Goal: Information Seeking & Learning: Learn about a topic

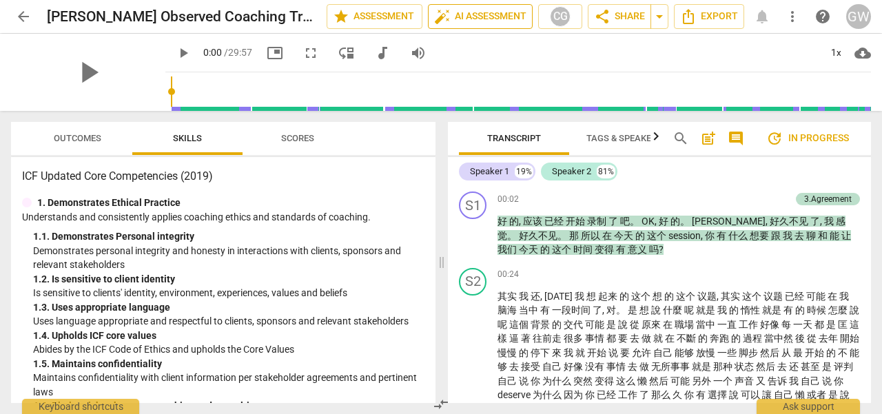
click at [480, 19] on span "auto_fix_high AI Assessment" at bounding box center [480, 16] width 92 height 17
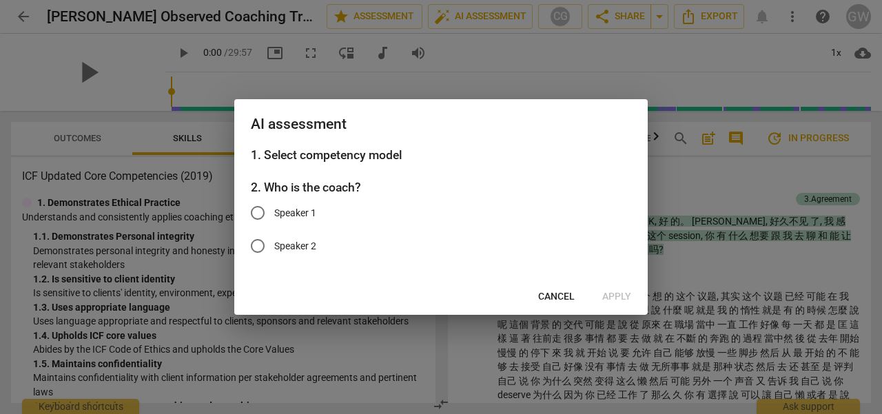
click at [560, 300] on span "Cancel" at bounding box center [556, 297] width 37 height 14
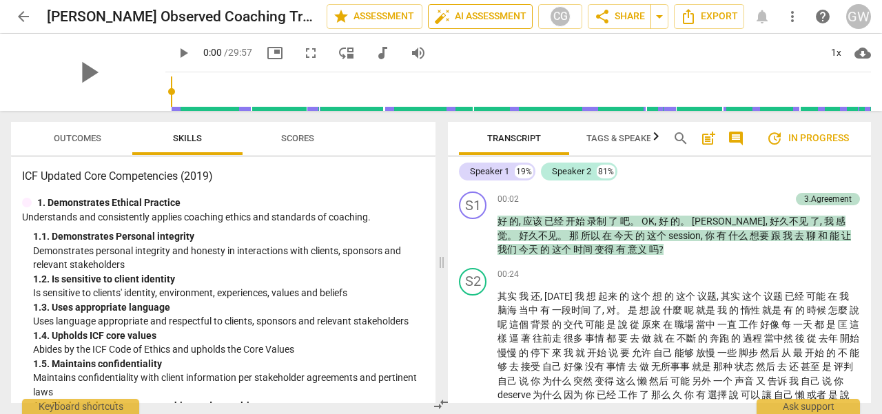
click at [476, 14] on span "auto_fix_high AI Assessment" at bounding box center [480, 16] width 92 height 17
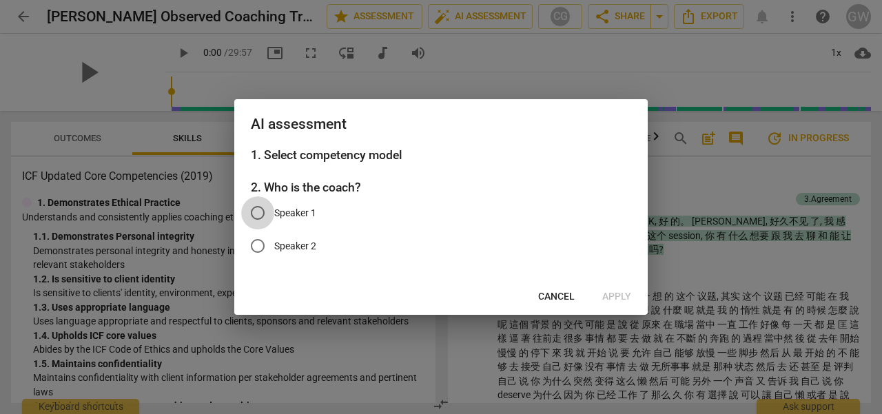
click at [274, 210] on input "Speaker 1" at bounding box center [257, 212] width 33 height 33
radio input "true"
click at [611, 296] on span "Apply" at bounding box center [616, 297] width 29 height 14
click at [619, 296] on span "Apply" at bounding box center [616, 297] width 29 height 14
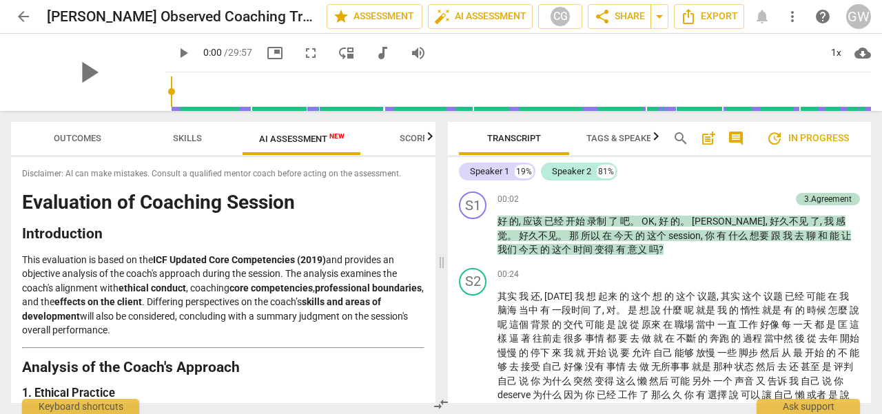
click at [294, 135] on span "AI Assessment New" at bounding box center [301, 139] width 85 height 10
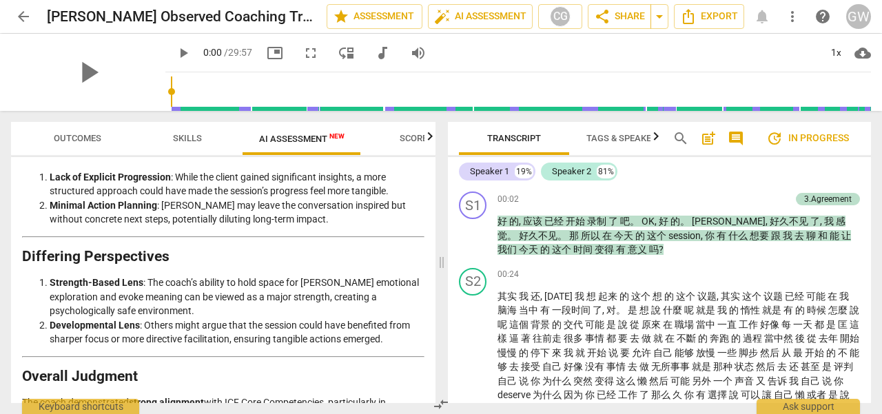
scroll to position [2537, 0]
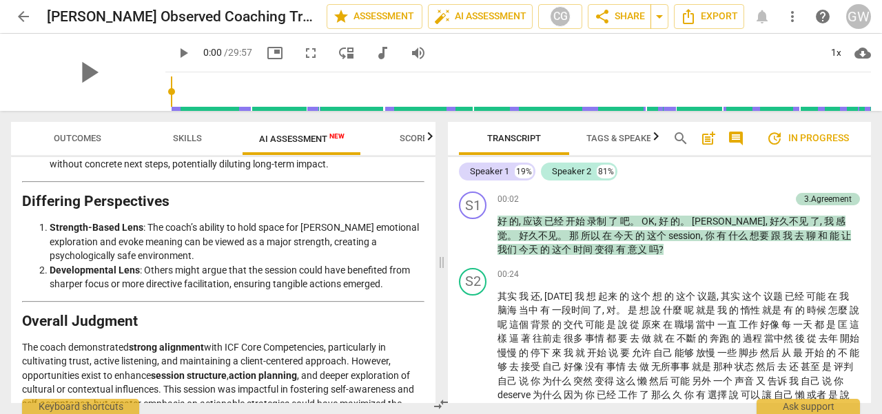
click at [24, 15] on span "arrow_back" at bounding box center [23, 16] width 17 height 17
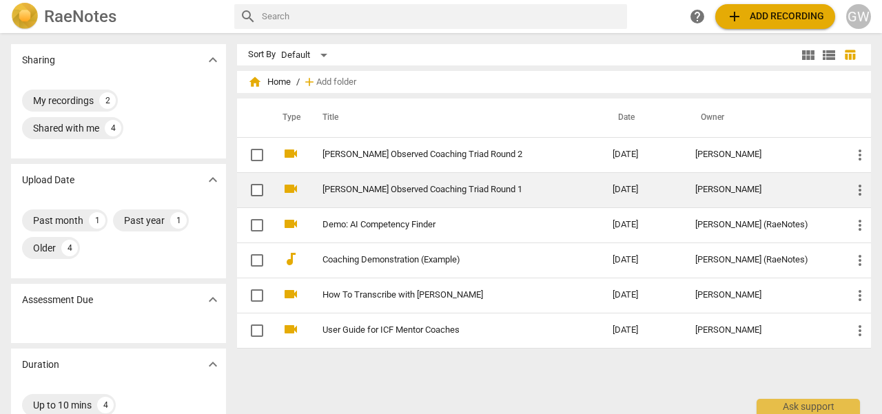
click at [418, 185] on link "[PERSON_NAME] Observed Coaching Triad Round 1" at bounding box center [443, 190] width 241 height 10
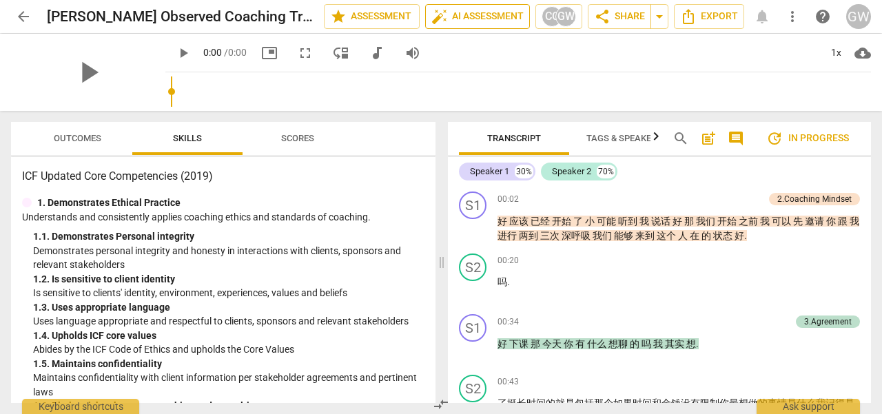
click at [459, 16] on span "auto_fix_high AI Assessment" at bounding box center [477, 16] width 92 height 17
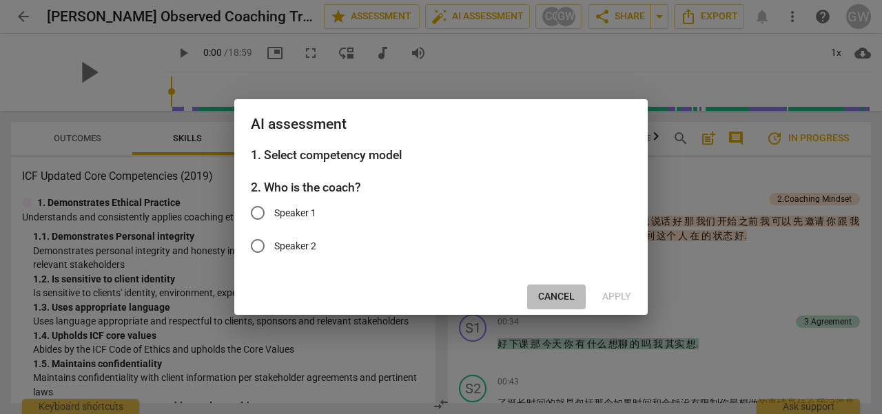
click at [559, 296] on span "Cancel" at bounding box center [556, 297] width 37 height 14
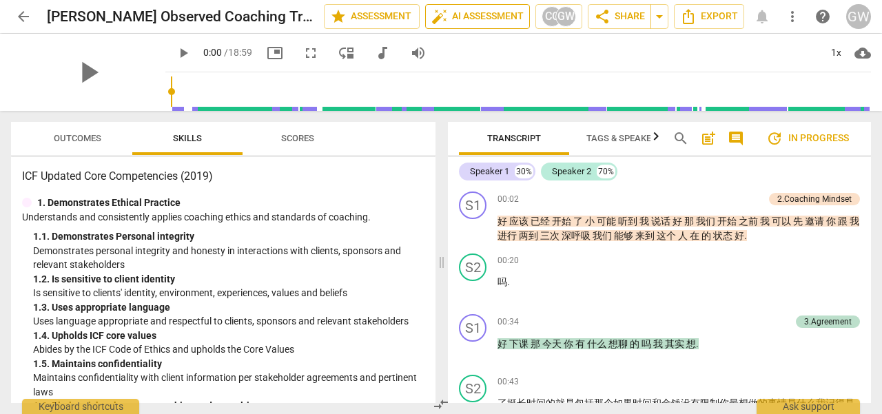
click at [478, 17] on span "auto_fix_high AI Assessment" at bounding box center [477, 16] width 92 height 17
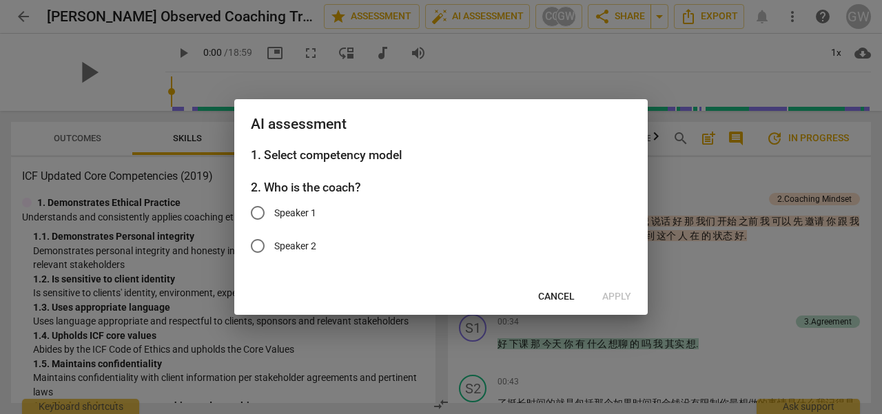
click at [288, 209] on span "Speaker 1" at bounding box center [295, 213] width 42 height 14
click at [274, 209] on input "Speaker 1" at bounding box center [257, 212] width 33 height 33
radio input "true"
click at [617, 294] on span "Apply" at bounding box center [616, 297] width 29 height 14
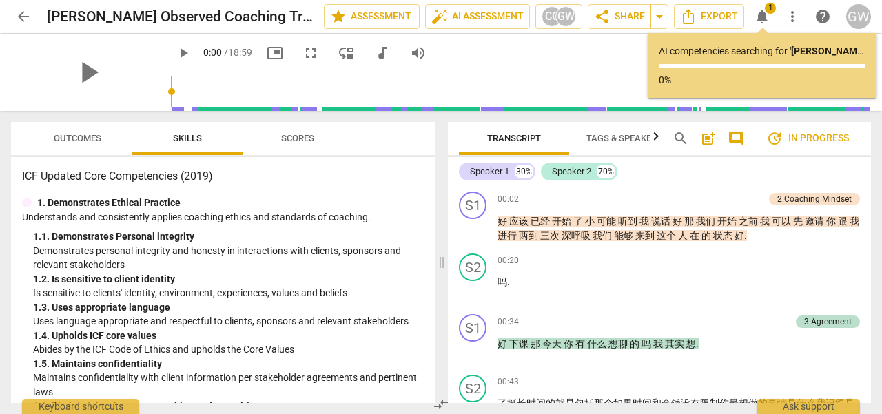
click at [104, 141] on span "Outcomes" at bounding box center [77, 139] width 81 height 19
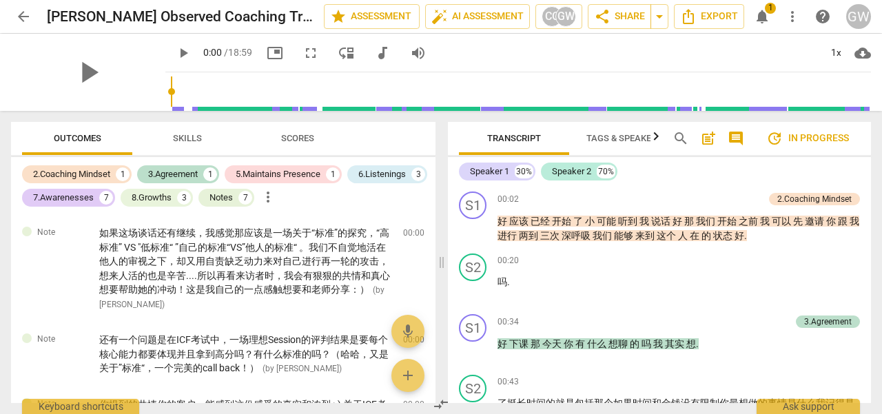
click at [20, 15] on span "arrow_back" at bounding box center [23, 16] width 17 height 17
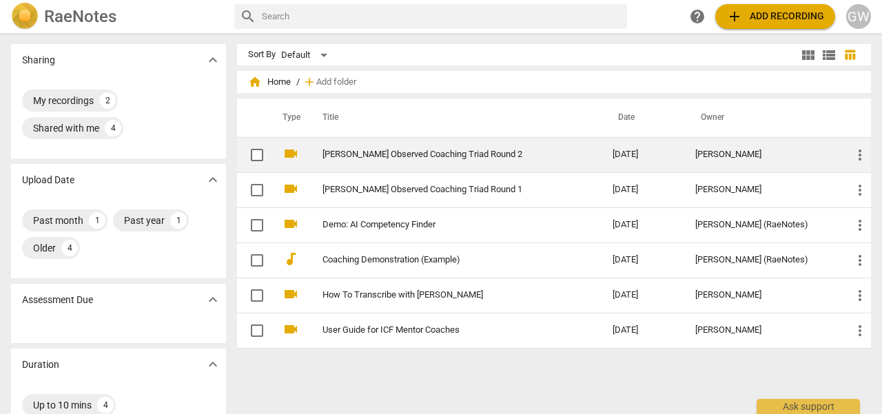
click at [402, 153] on link "[PERSON_NAME] Observed Coaching Triad Round 2" at bounding box center [443, 155] width 241 height 10
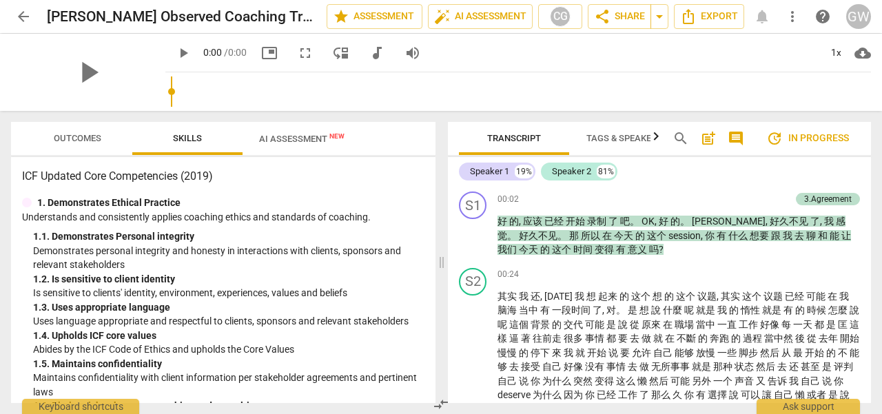
click at [309, 135] on span "AI Assessment New" at bounding box center [301, 139] width 85 height 10
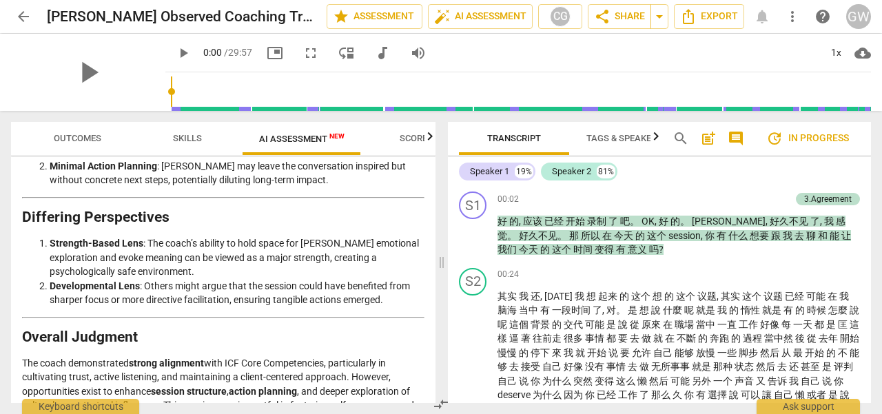
scroll to position [2537, 0]
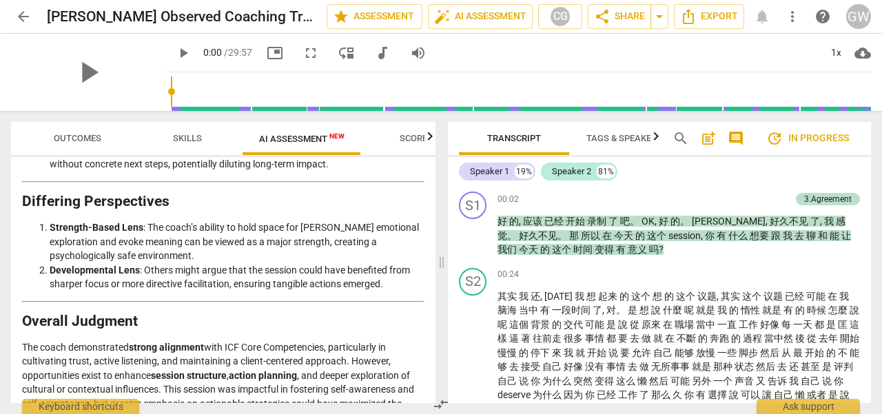
drag, startPoint x: 23, startPoint y: 372, endPoint x: 347, endPoint y: 378, distance: 324.0
copy h3 "Final Rating: Competent with Minor Development Areas (3.5/5)"
click at [25, 16] on span "arrow_back" at bounding box center [23, 16] width 17 height 17
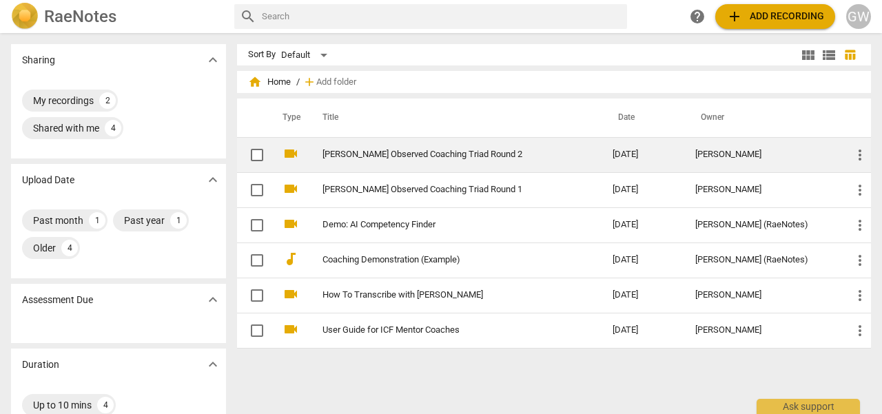
click at [414, 150] on link "[PERSON_NAME] Observed Coaching Triad Round 2" at bounding box center [443, 155] width 241 height 10
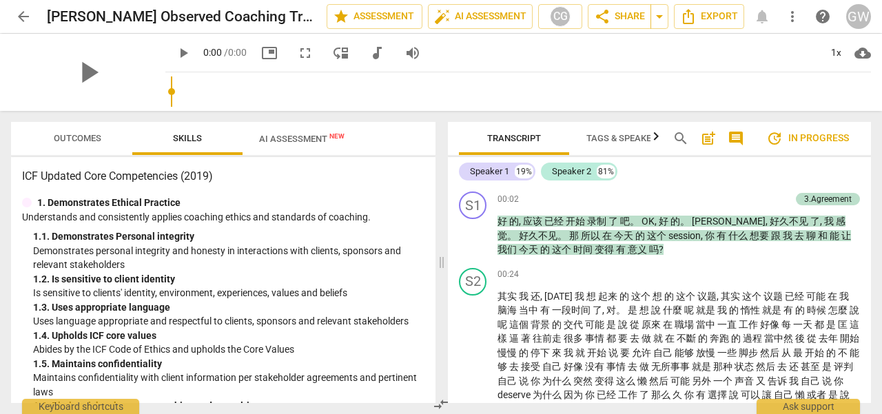
click at [309, 139] on span "AI Assessment New" at bounding box center [301, 139] width 85 height 10
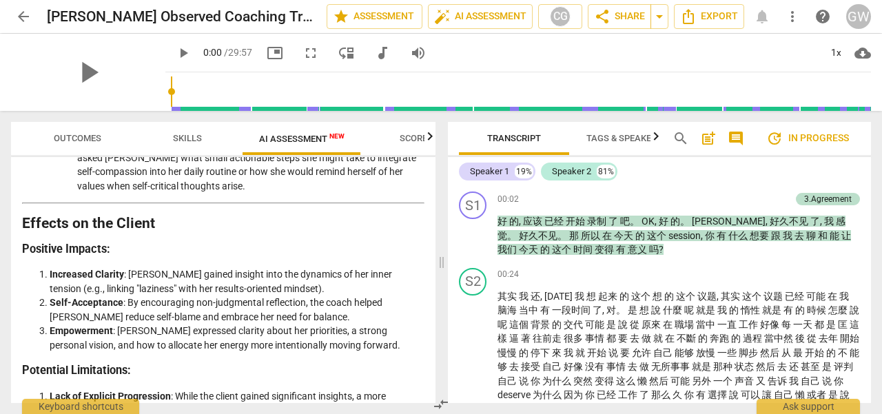
scroll to position [2537, 0]
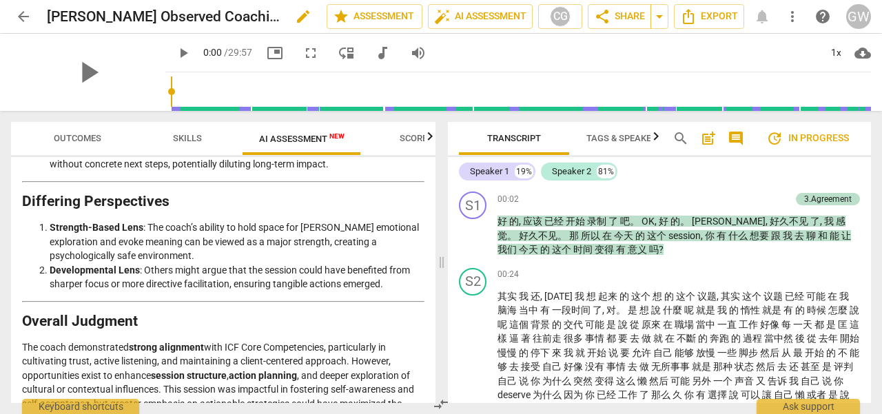
click at [227, 16] on h2 "[PERSON_NAME] Observed Coaching Triad Round 2" at bounding box center [163, 16] width 233 height 17
click at [23, 16] on span "arrow_back" at bounding box center [23, 16] width 17 height 17
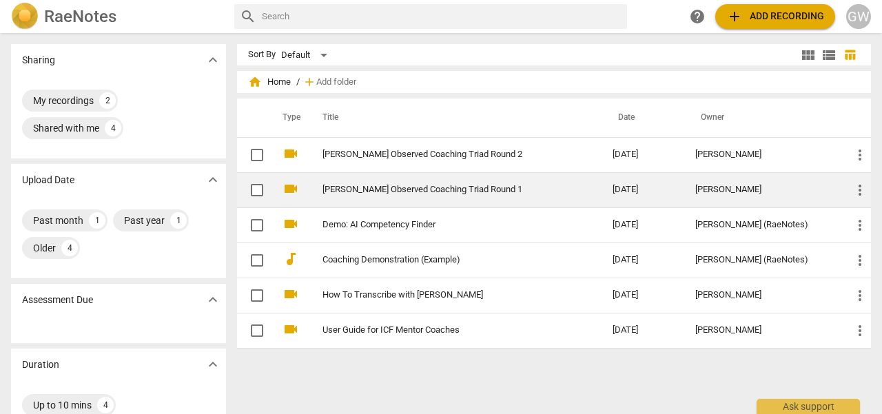
click at [411, 192] on link "[PERSON_NAME] Observed Coaching Triad Round 1" at bounding box center [443, 190] width 241 height 10
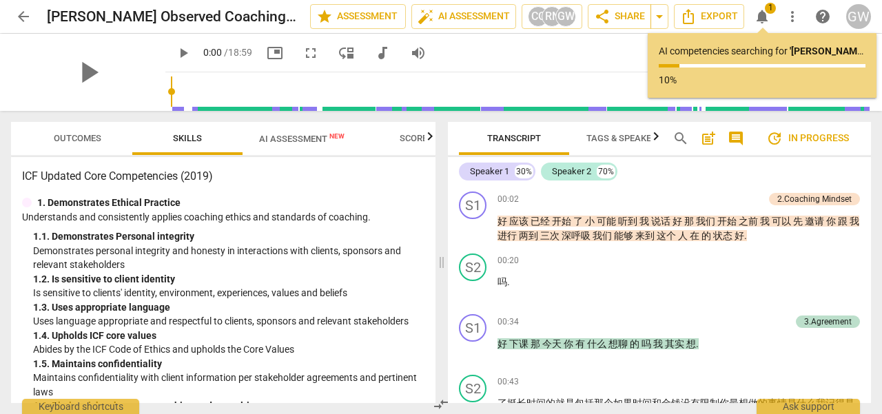
click at [312, 146] on span "AI Assessment New" at bounding box center [302, 138] width 119 height 21
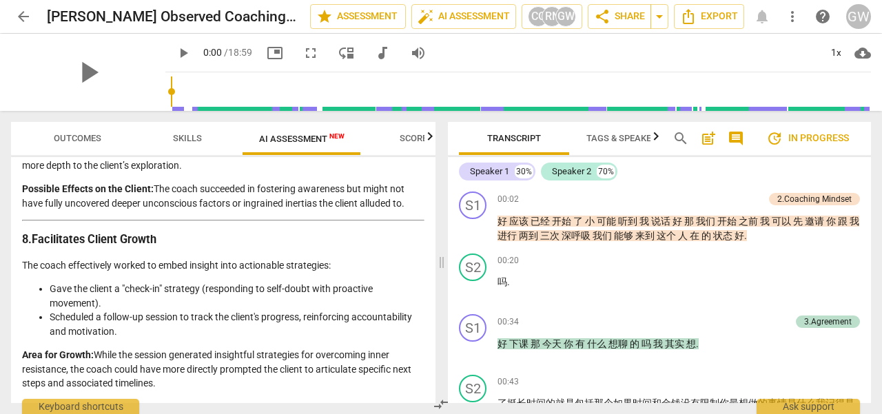
scroll to position [1861, 0]
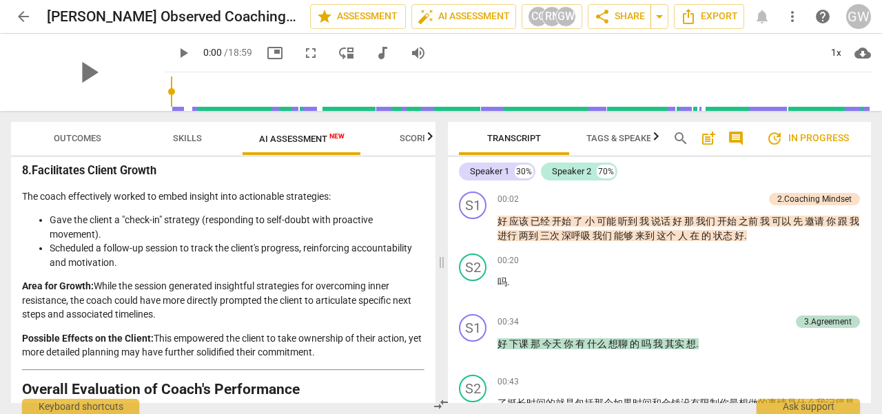
drag, startPoint x: 94, startPoint y: 284, endPoint x: 166, endPoint y: 314, distance: 78.5
click at [166, 314] on p "Area for Growth: While the session generated insightful strategies for overcomi…" at bounding box center [223, 300] width 402 height 43
copy p "While the session generated insightful strategies for overcoming inner resistan…"
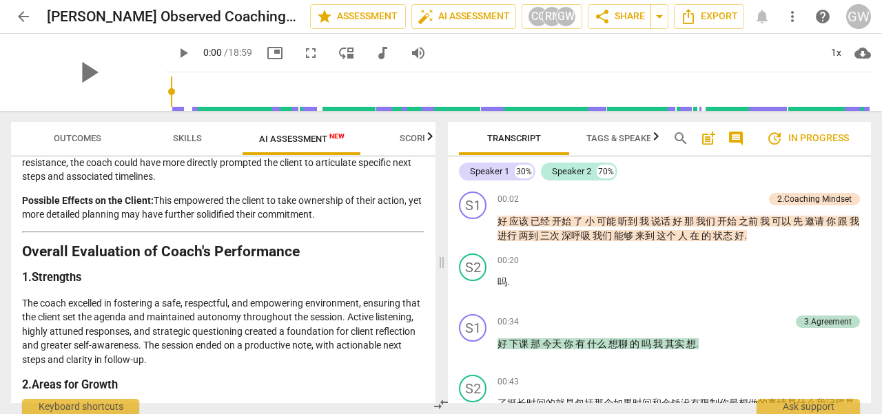
scroll to position [2136, 0]
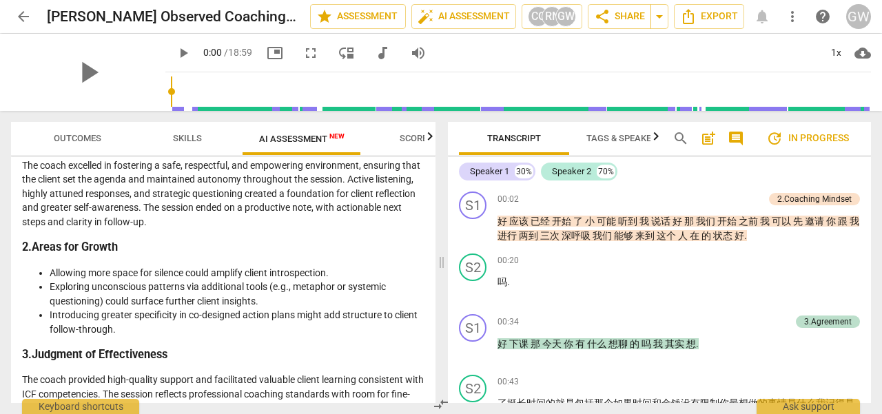
click at [49, 272] on ul "Allowing more space for silence could amplify client introspection. Exploring u…" at bounding box center [223, 301] width 402 height 71
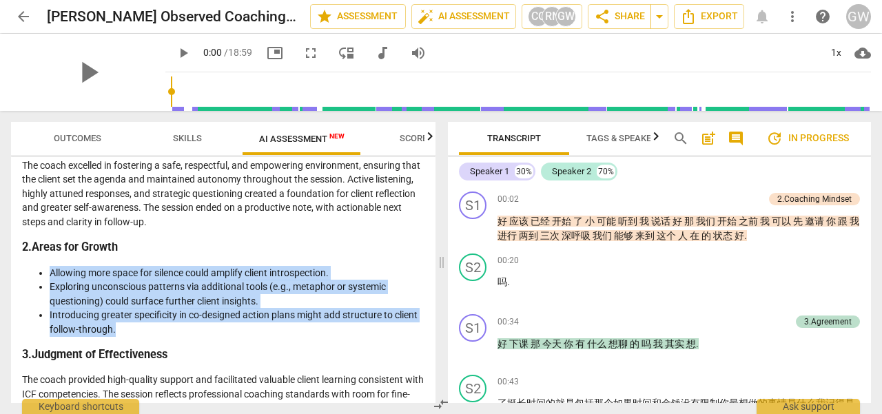
drag, startPoint x: 51, startPoint y: 271, endPoint x: 165, endPoint y: 325, distance: 126.4
click at [165, 325] on ul "Allowing more space for silence could amplify client introspection. Exploring u…" at bounding box center [223, 301] width 402 height 71
copy ul "Allowing more space for silence could amplify client introspection. Exploring u…"
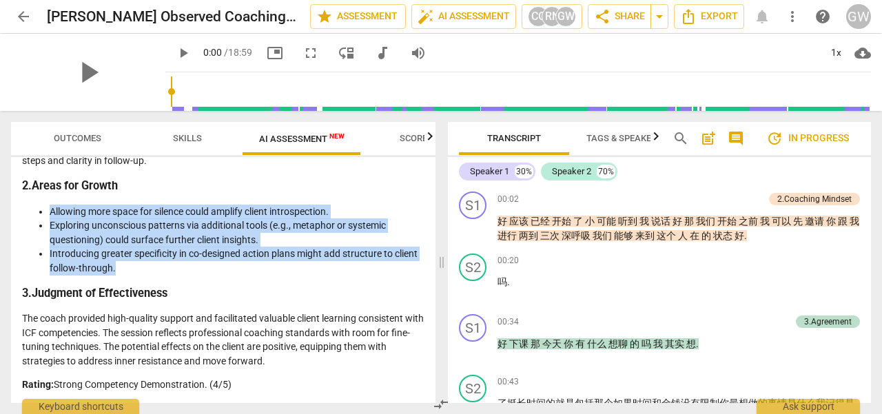
click at [173, 146] on span "Skills" at bounding box center [187, 139] width 62 height 19
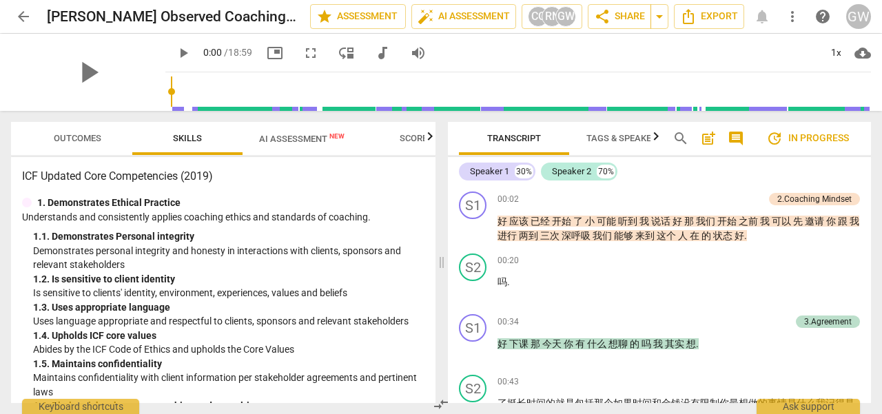
click at [79, 139] on span "Outcomes" at bounding box center [78, 138] width 48 height 10
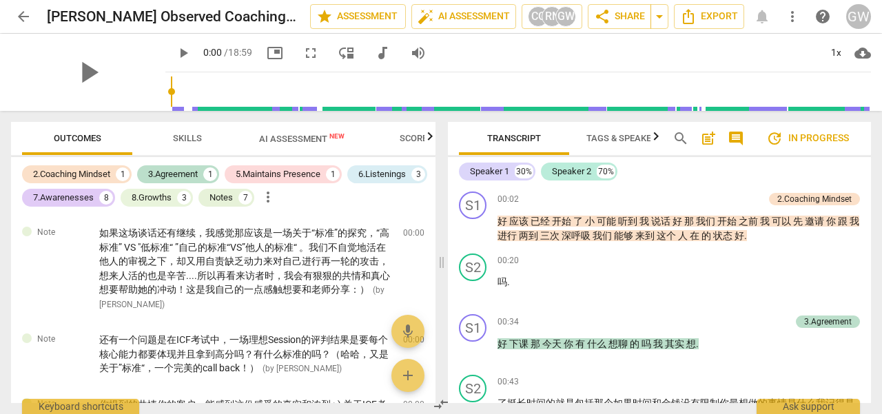
click at [26, 16] on span "arrow_back" at bounding box center [23, 16] width 17 height 17
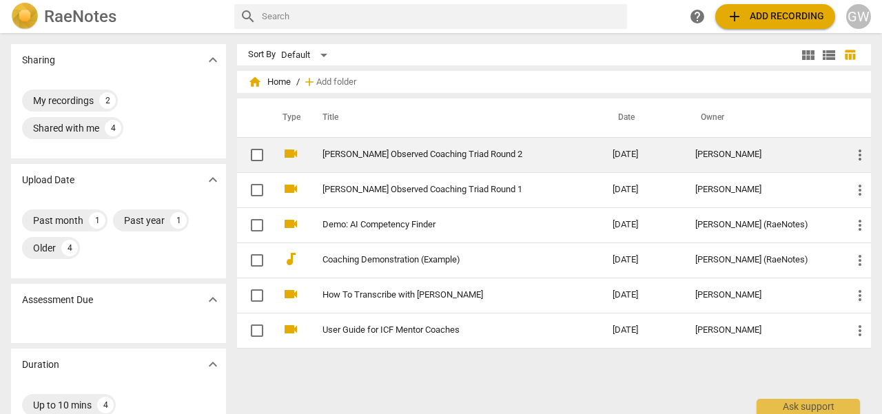
click at [472, 154] on link "[PERSON_NAME] Observed Coaching Triad Round 2" at bounding box center [443, 155] width 241 height 10
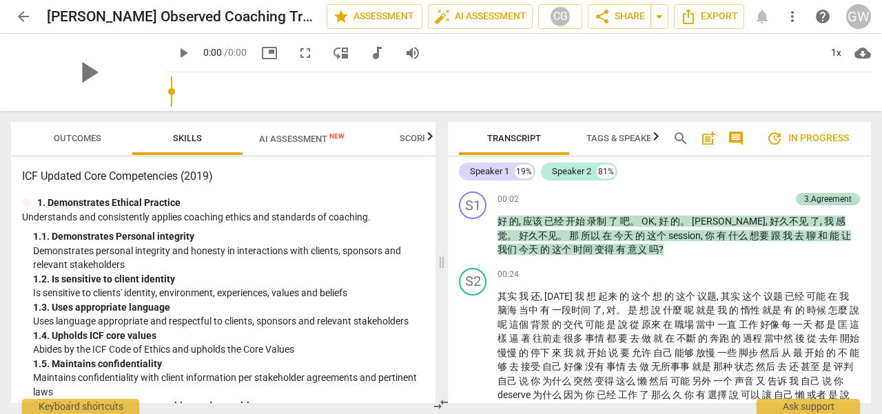
click at [68, 140] on span "Outcomes" at bounding box center [78, 138] width 48 height 10
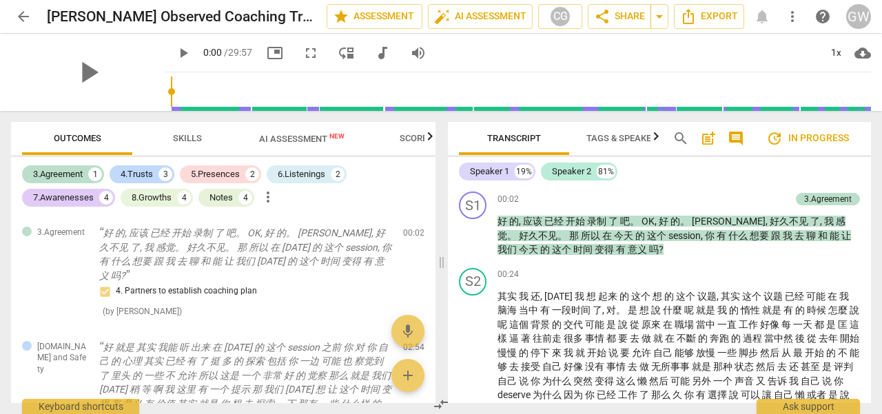
click at [28, 21] on span "arrow_back" at bounding box center [23, 16] width 17 height 17
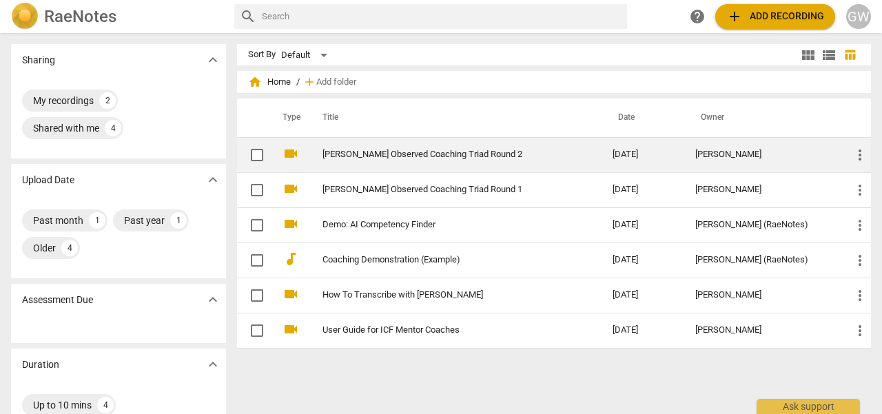
click at [500, 148] on td "[PERSON_NAME] Observed Coaching Triad Round 2" at bounding box center [454, 154] width 296 height 35
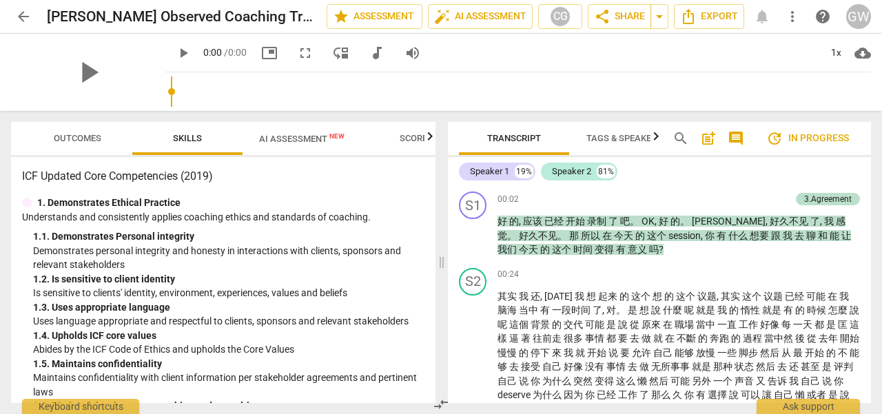
click at [79, 134] on span "Outcomes" at bounding box center [78, 138] width 48 height 10
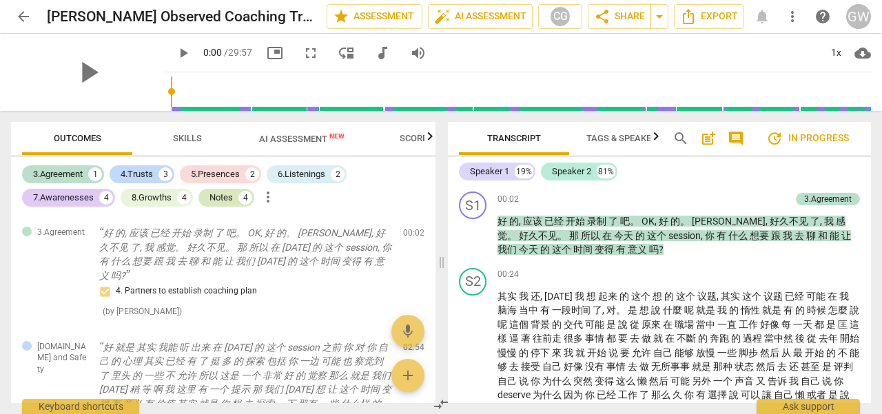
click at [223, 197] on div "Notes" at bounding box center [221, 198] width 23 height 14
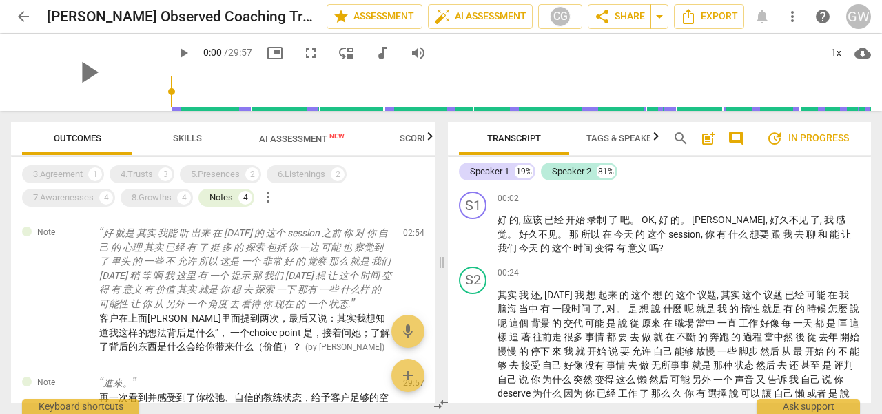
click at [294, 138] on span "AI Assessment New" at bounding box center [301, 139] width 85 height 10
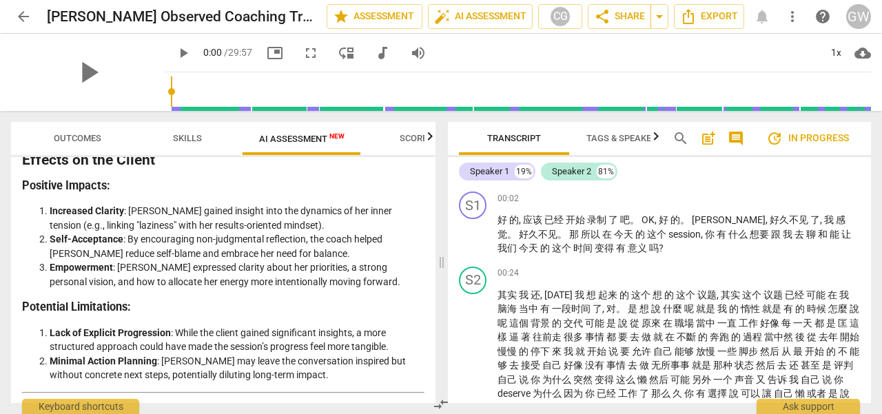
scroll to position [2412, 0]
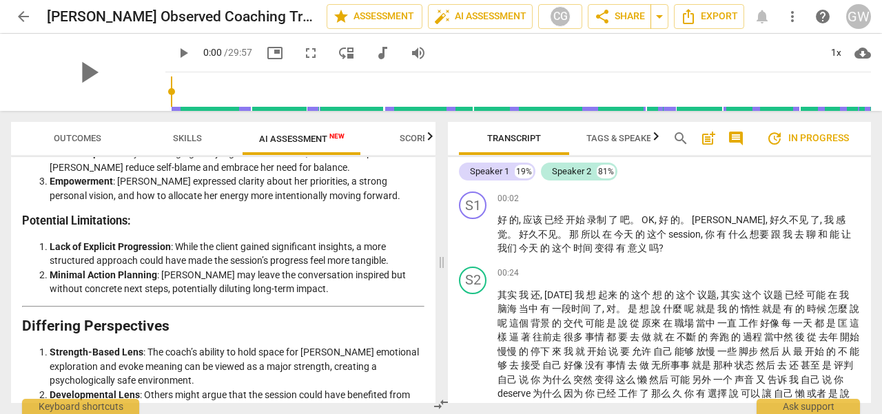
click at [400, 388] on li "Developmental Lens : Others might argue that the session could have benefited f…" at bounding box center [237, 402] width 375 height 28
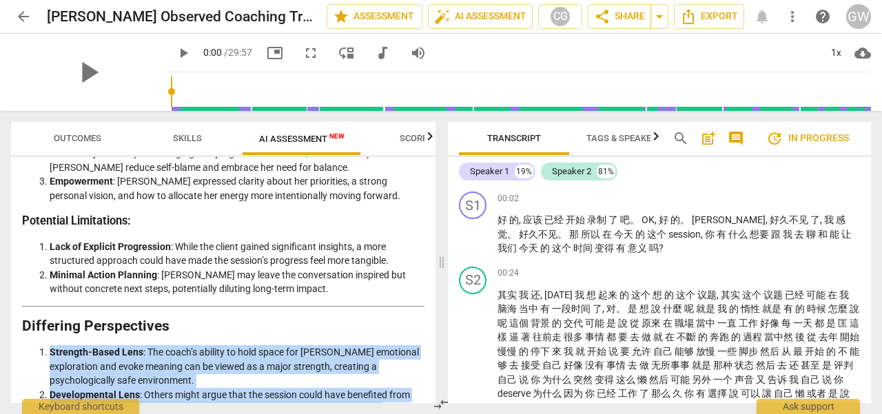
drag, startPoint x: 400, startPoint y: 340, endPoint x: 40, endPoint y: 277, distance: 366.0
click at [40, 345] on ol "Strength-Based Lens : The coach’s ability to hold space for [PERSON_NAME] emoti…" at bounding box center [223, 380] width 402 height 71
copy ol "Strength-Based Lens : The coach’s ability to hold space for [PERSON_NAME] emoti…"
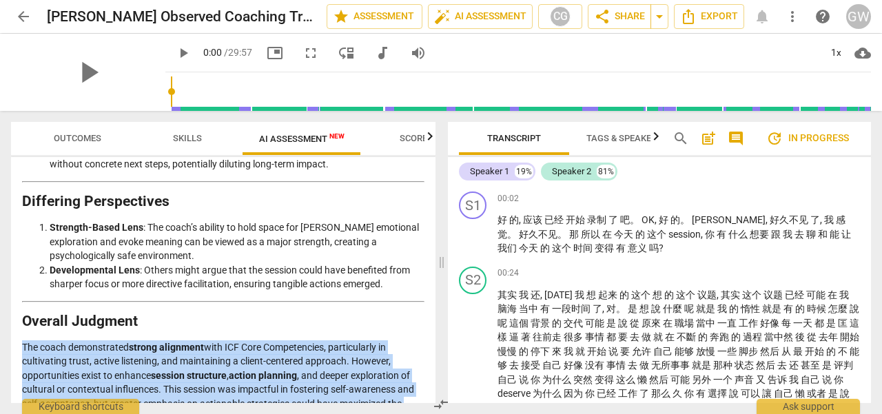
drag, startPoint x: 149, startPoint y: 346, endPoint x: 10, endPoint y: 272, distance: 157.5
click at [10, 272] on div "Outcomes Skills AI Assessment New Scores Disclaimer: AI can make mistakes. Cons…" at bounding box center [220, 262] width 441 height 303
copy p "The coach demonstrated strong alignment with ICF Core Competencies, particularl…"
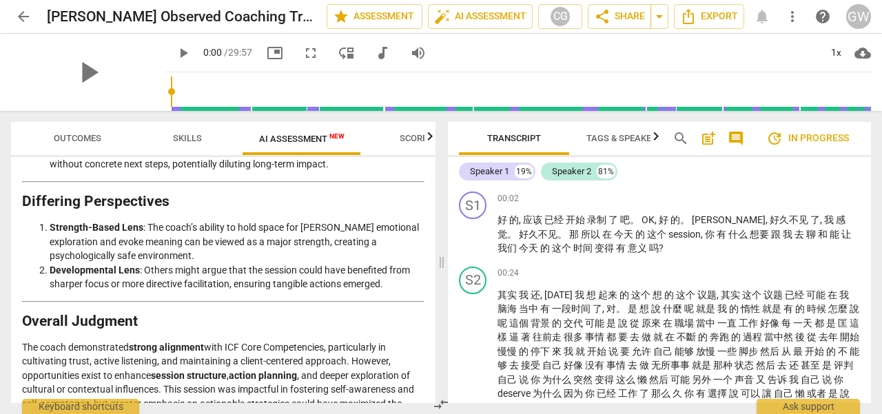
click at [428, 225] on div "Disclaimer: AI can make mistakes. Consult a qualified mentor coach before actin…" at bounding box center [223, 280] width 425 height 246
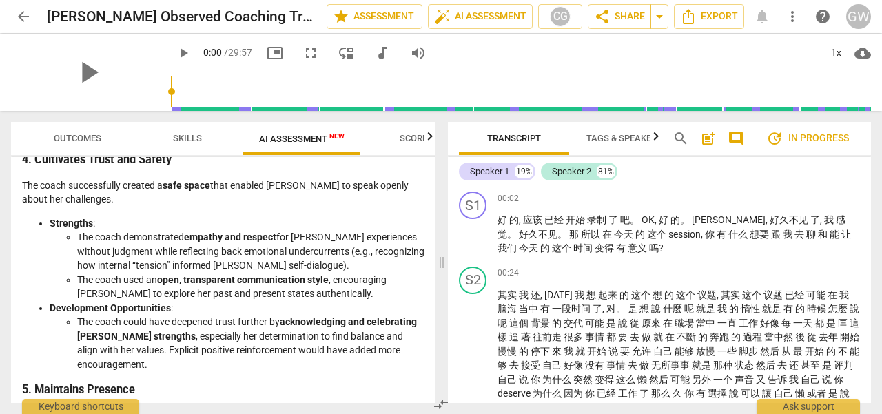
scroll to position [0, 0]
